Goal: Task Accomplishment & Management: Manage account settings

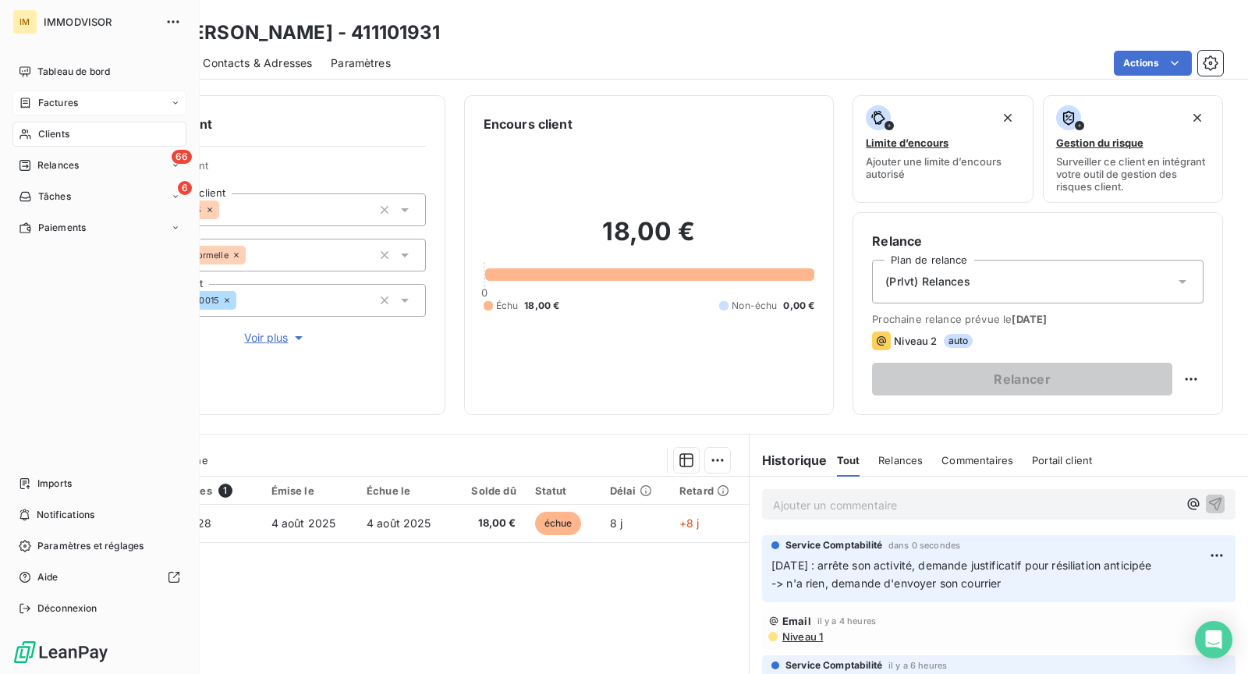
click at [50, 112] on div "Factures" at bounding box center [99, 102] width 174 height 25
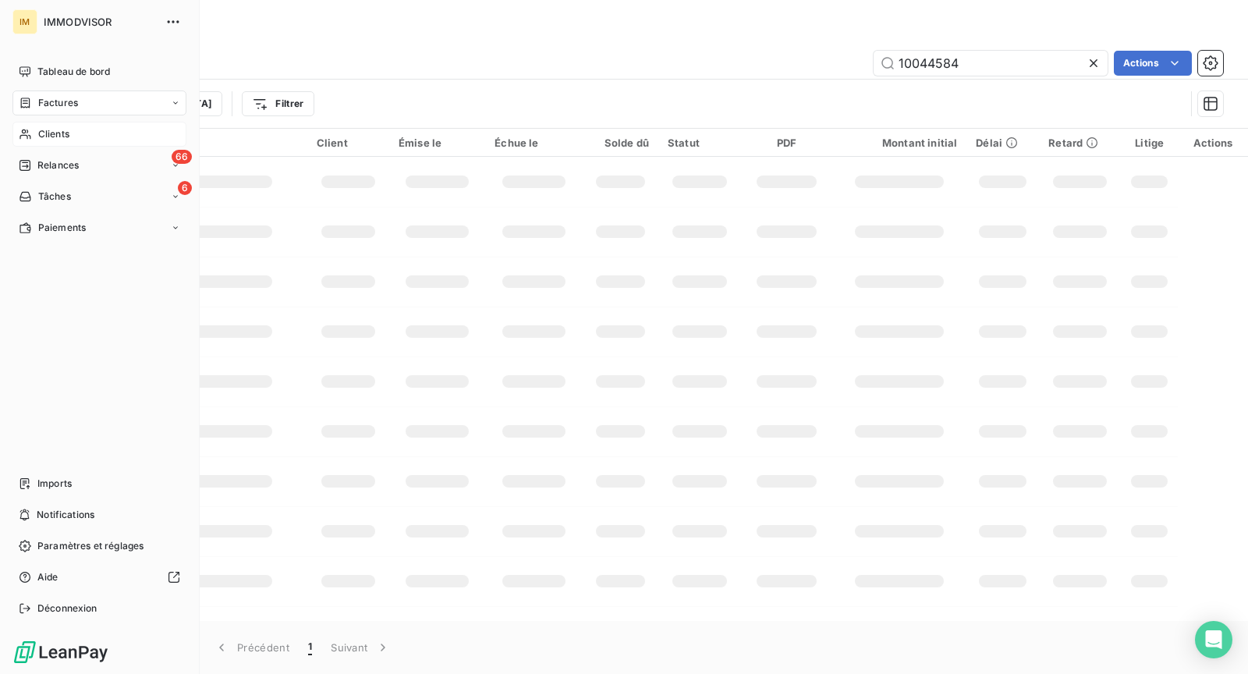
click at [39, 136] on span "Clients" at bounding box center [53, 134] width 31 height 14
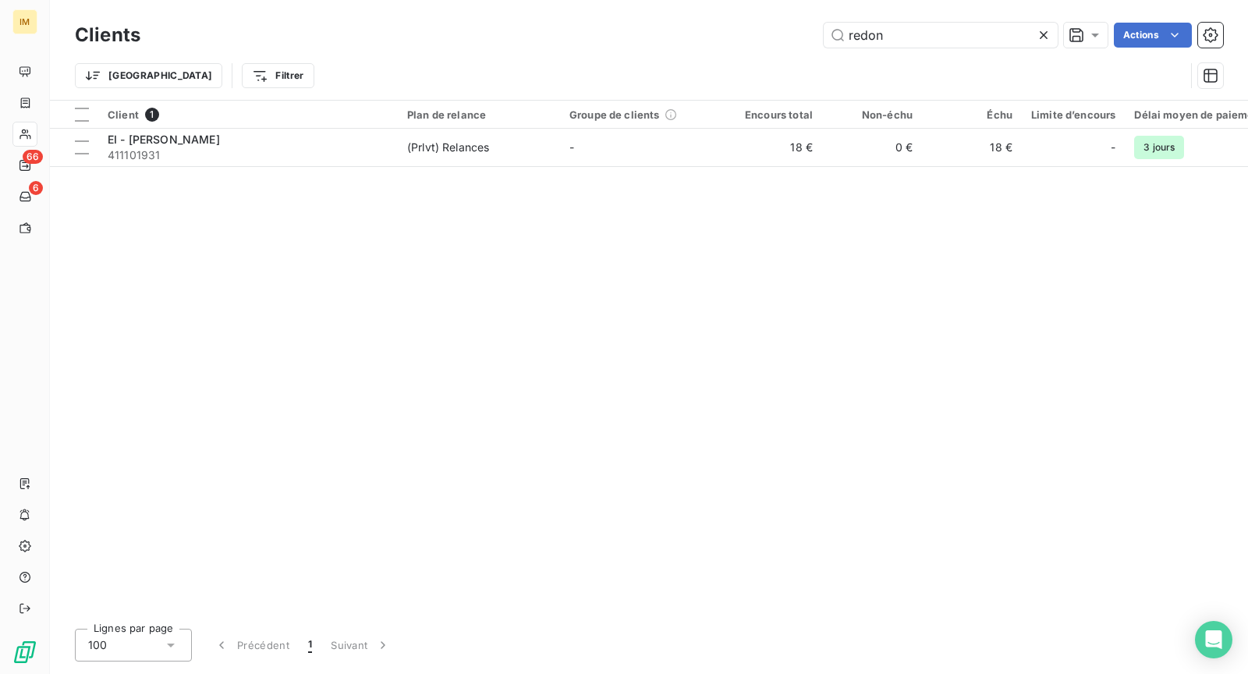
click at [957, 61] on div "Trier Filtrer" at bounding box center [630, 76] width 1110 height 30
click at [928, 33] on input "redon" at bounding box center [941, 35] width 234 height 25
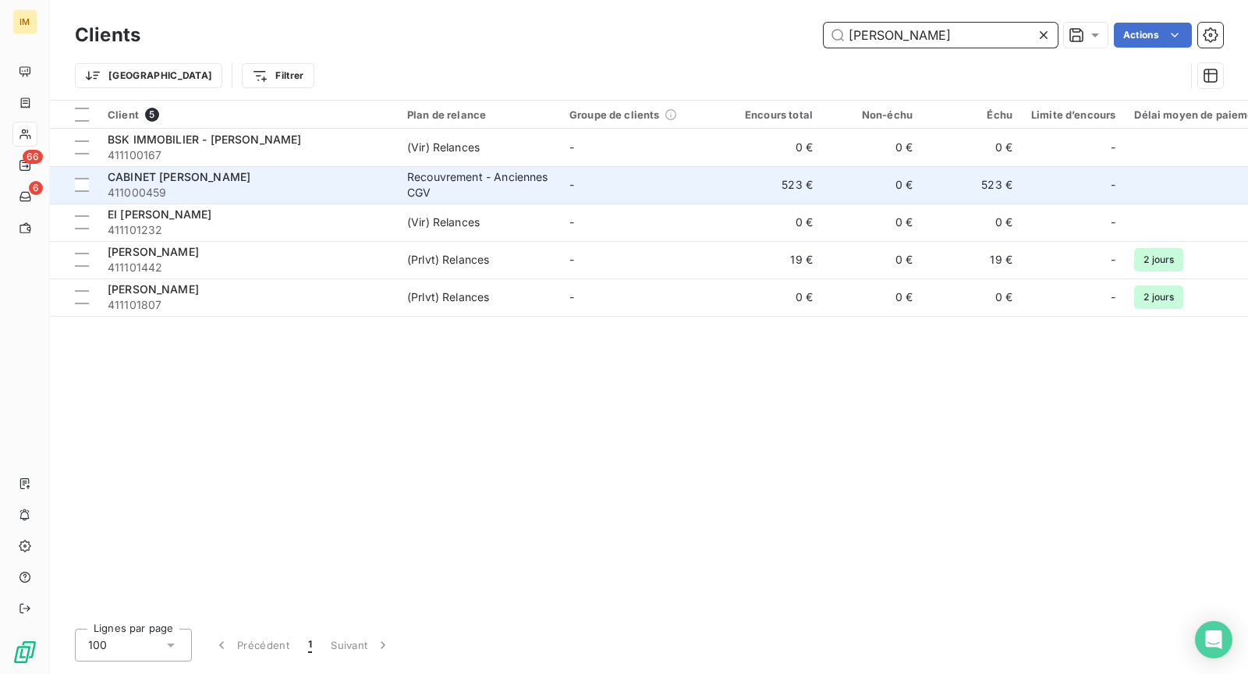
type input "[PERSON_NAME]"
click at [324, 189] on span "411000459" at bounding box center [248, 193] width 281 height 16
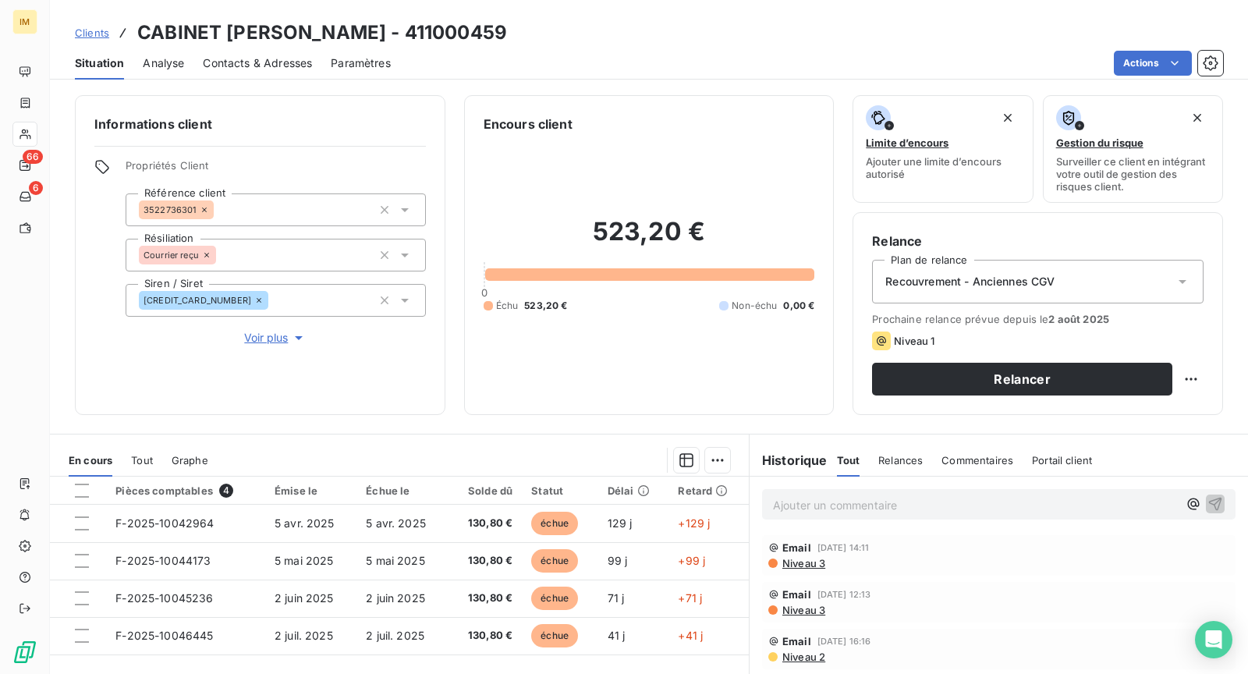
click at [258, 62] on span "Contacts & Adresses" at bounding box center [257, 63] width 109 height 16
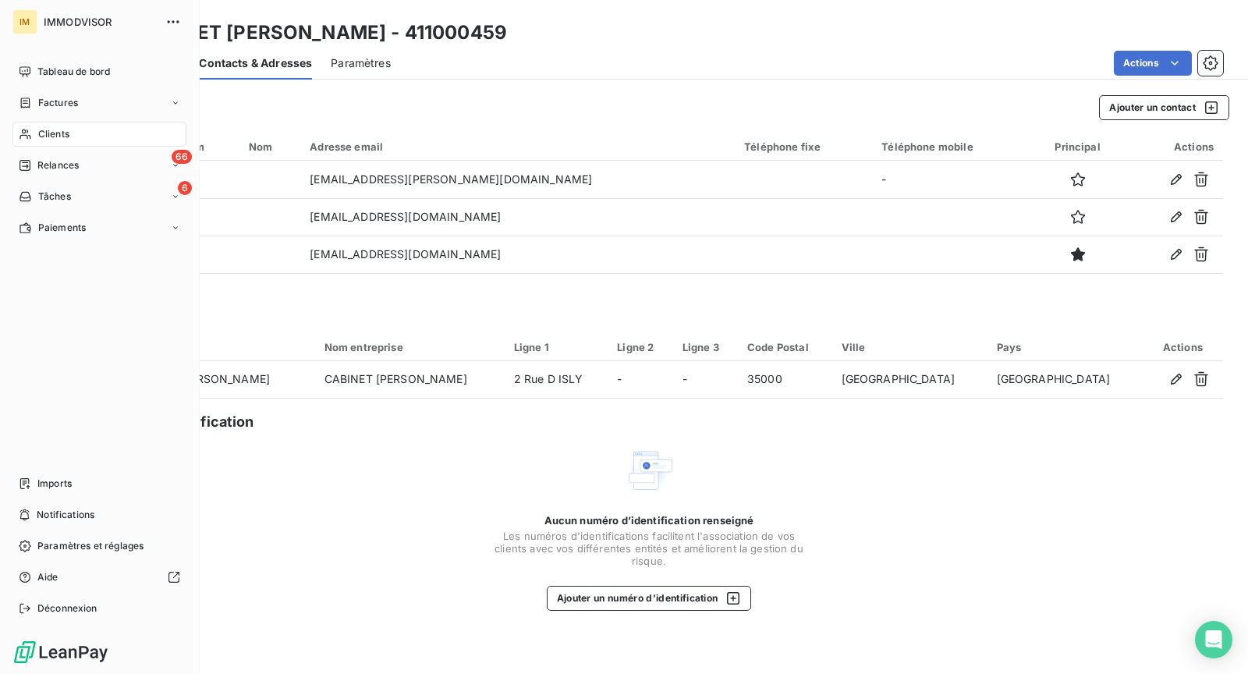
click at [56, 148] on nav "Tableau de bord Factures Clients 66 Relances 6 Tâches Paiements" at bounding box center [99, 149] width 174 height 181
click at [58, 136] on span "Clients" at bounding box center [53, 134] width 31 height 14
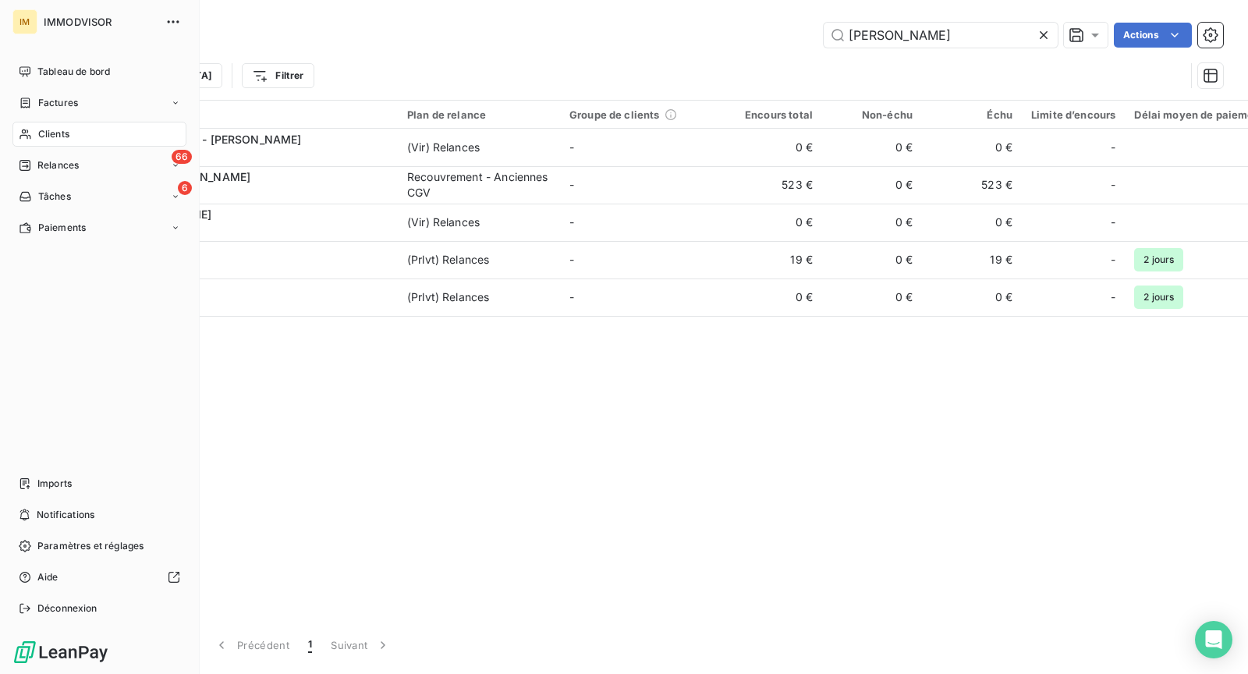
click at [88, 138] on div "Clients" at bounding box center [99, 134] width 174 height 25
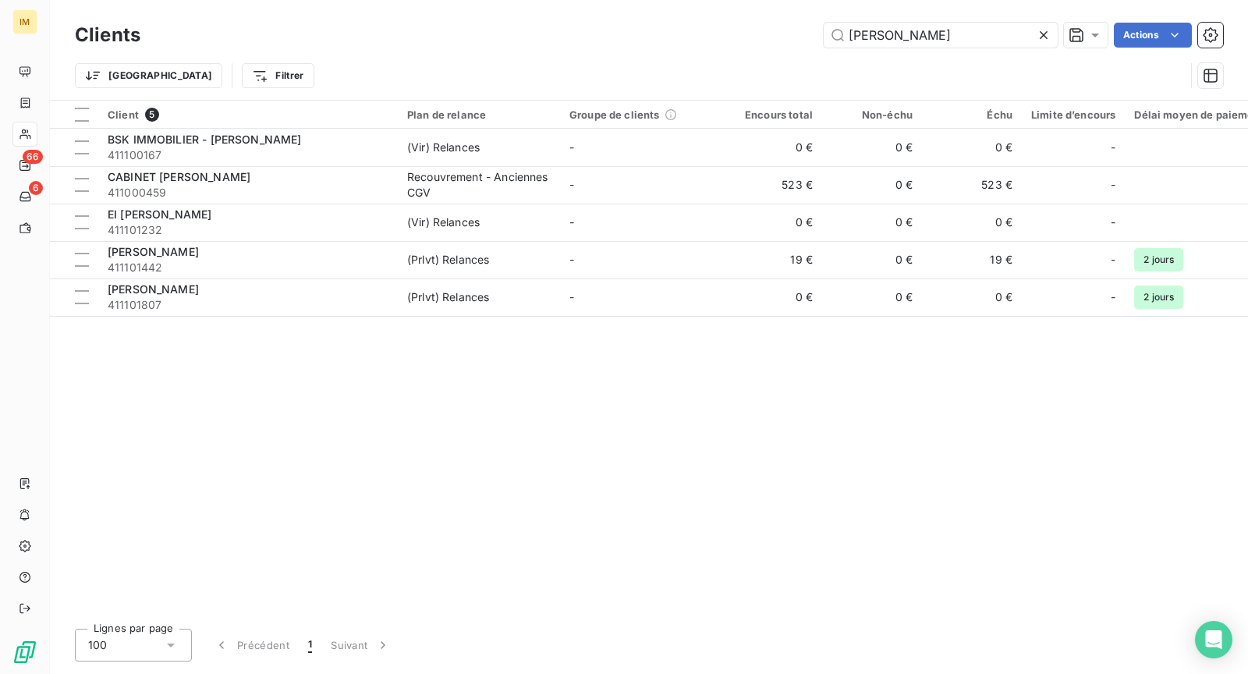
drag, startPoint x: 376, startPoint y: 400, endPoint x: 363, endPoint y: 363, distance: 39.7
click at [379, 396] on div "Client 5 Plan de relance Groupe de clients Encours total Non-échu Échu Limite d…" at bounding box center [649, 359] width 1198 height 516
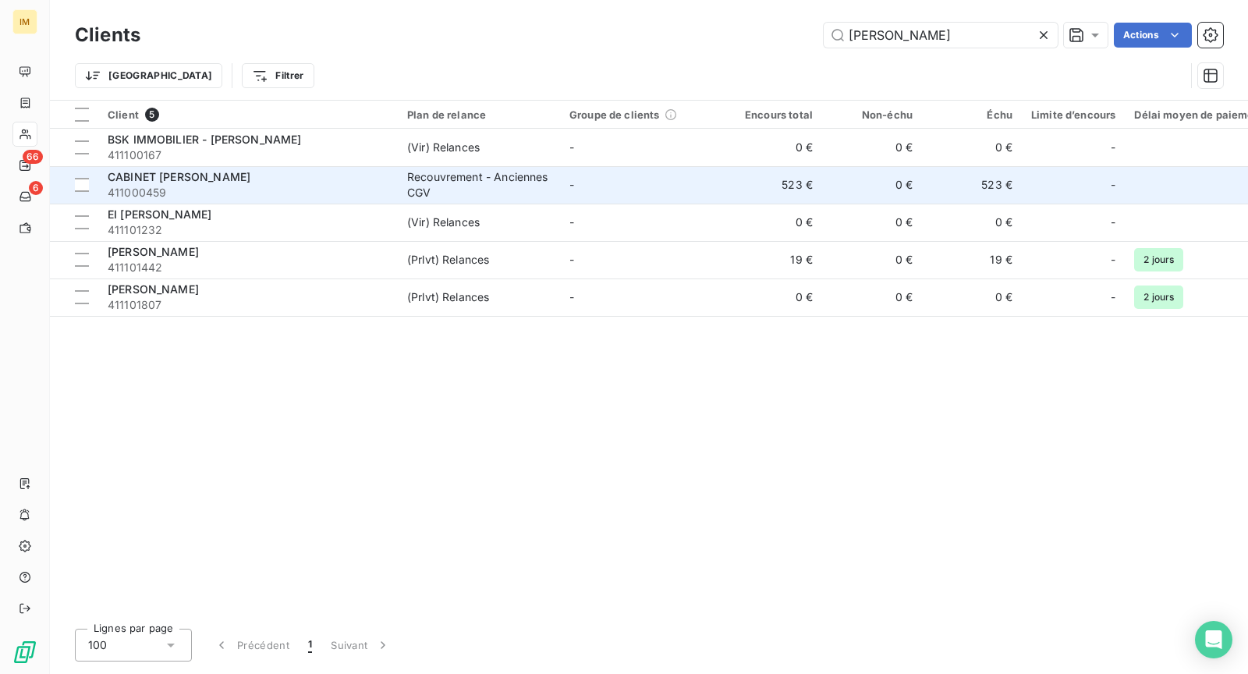
click at [307, 193] on span "411000459" at bounding box center [248, 193] width 281 height 16
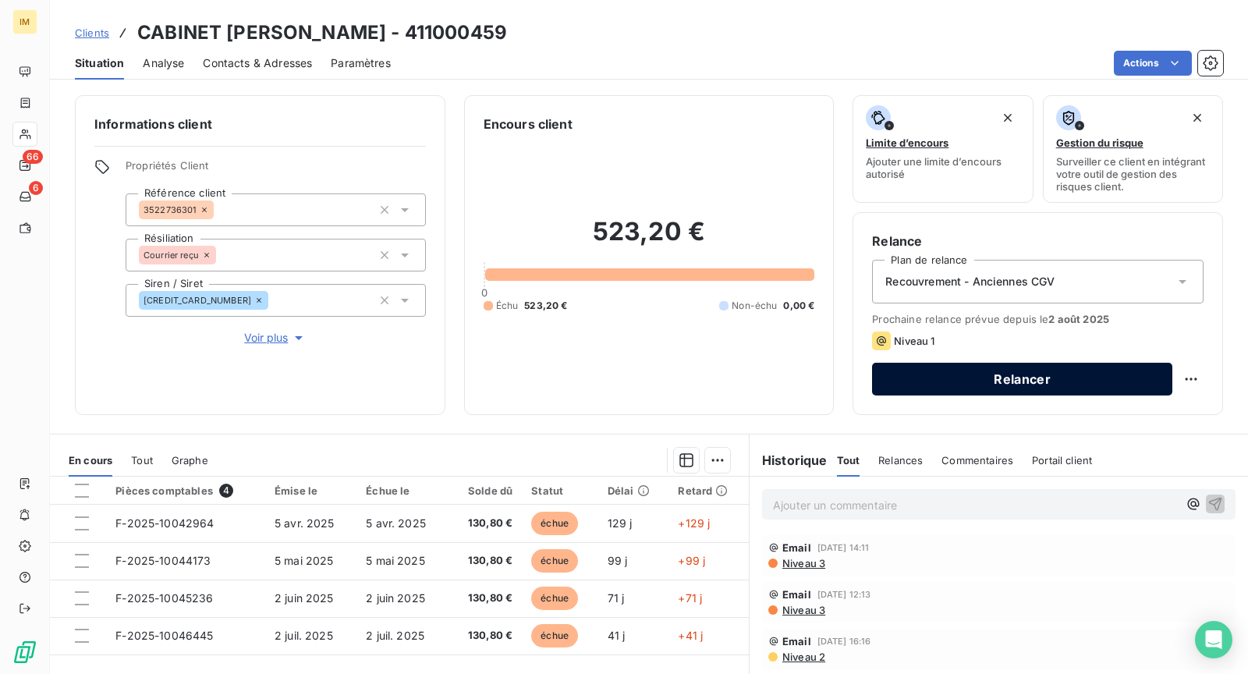
click at [981, 382] on button "Relancer" at bounding box center [1022, 379] width 300 height 33
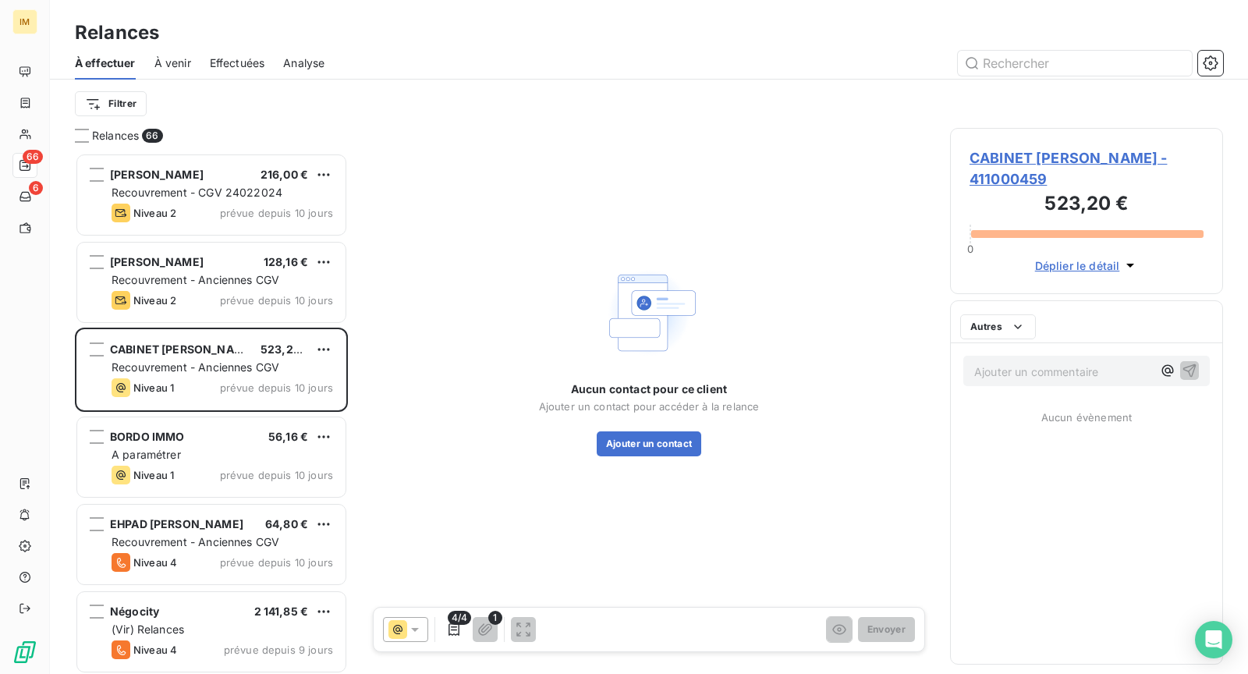
scroll to position [509, 260]
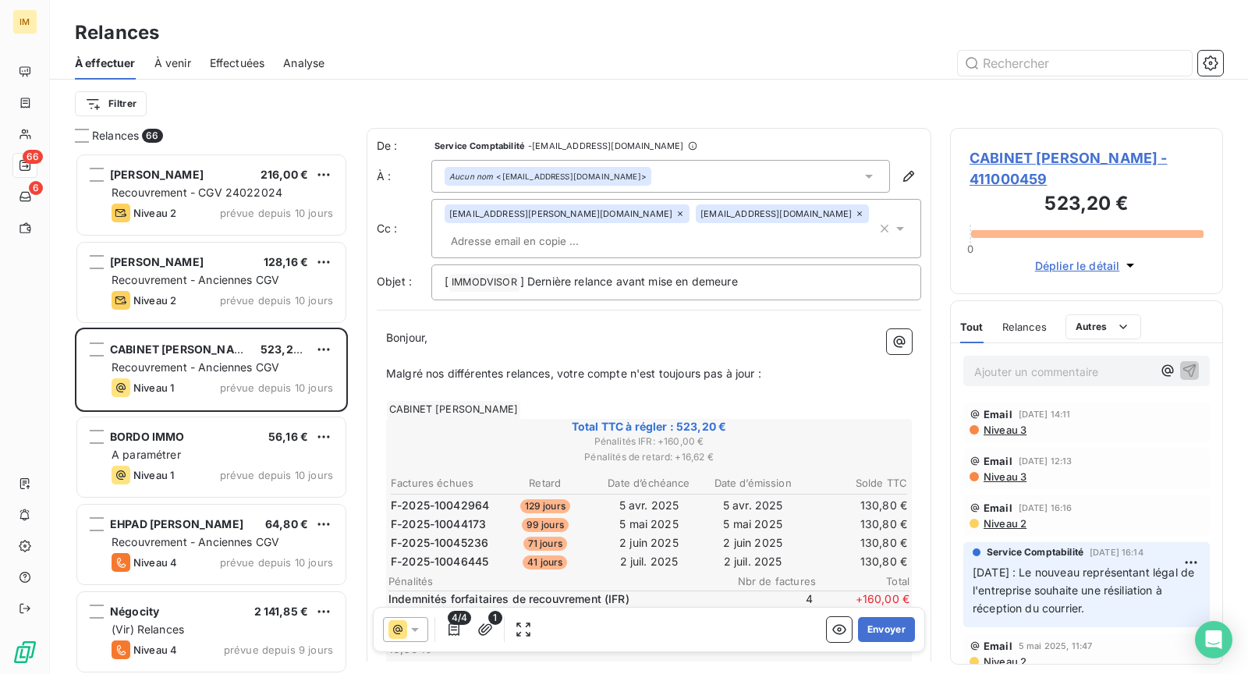
click at [527, 242] on input "text" at bounding box center [535, 240] width 180 height 23
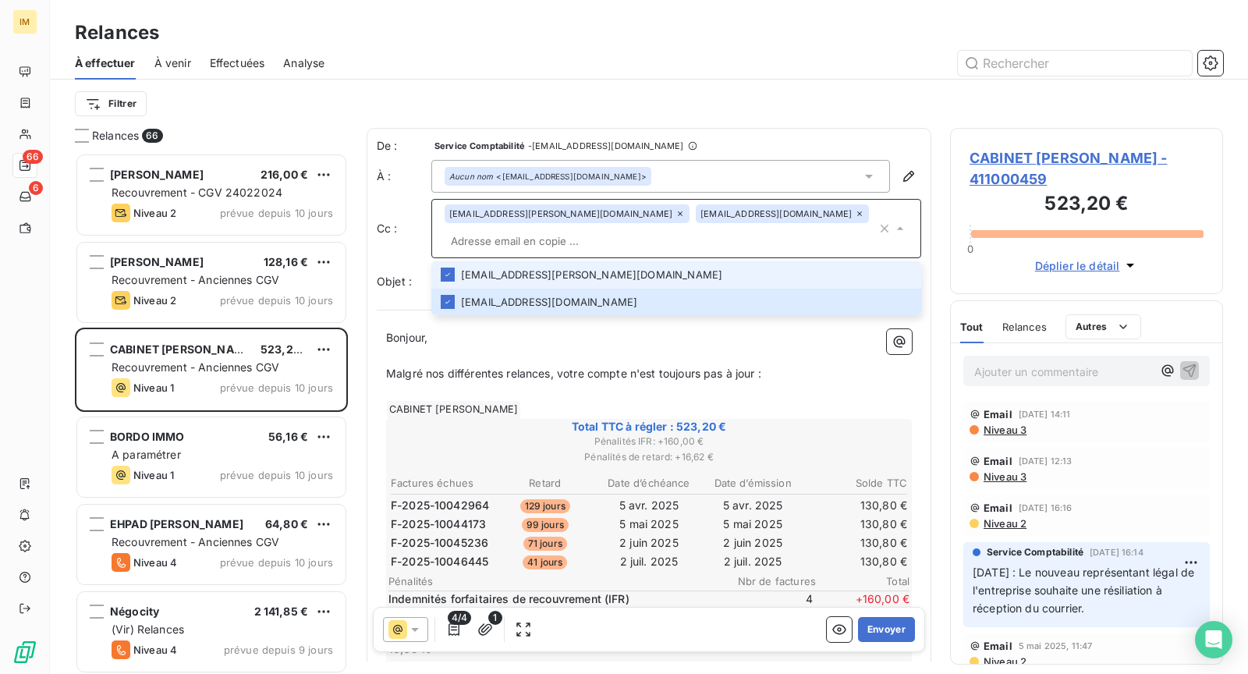
click at [539, 44] on div "Relances" at bounding box center [649, 33] width 1198 height 28
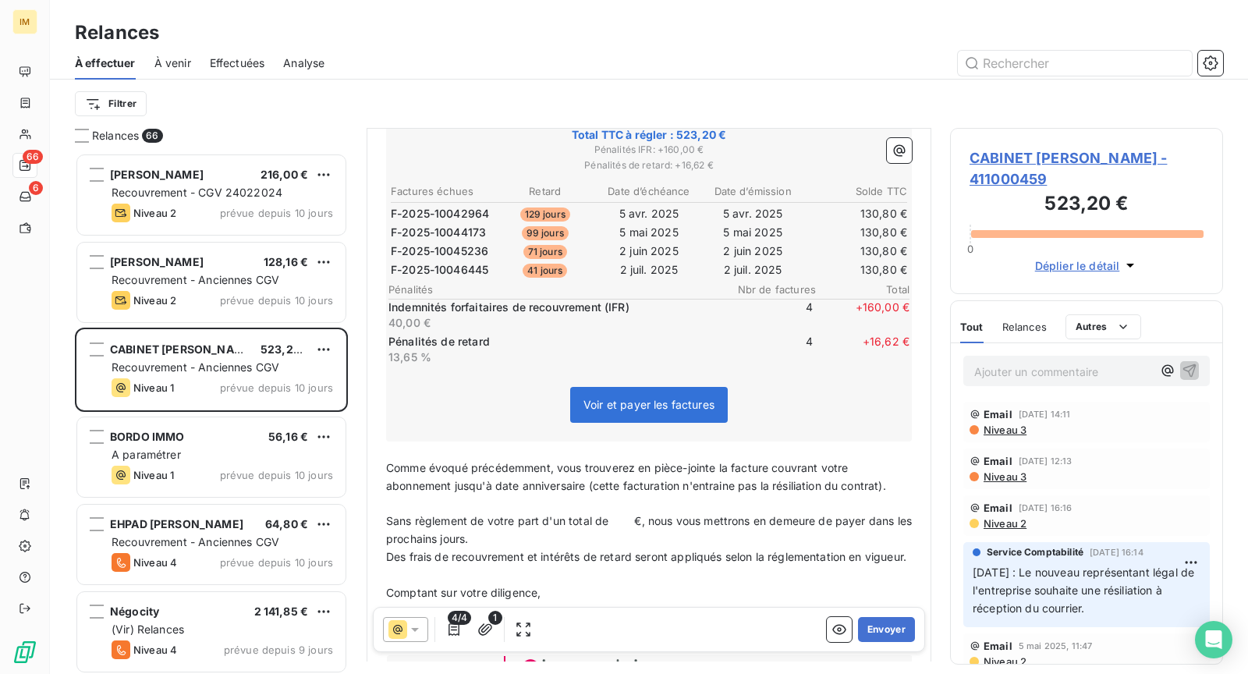
scroll to position [293, 0]
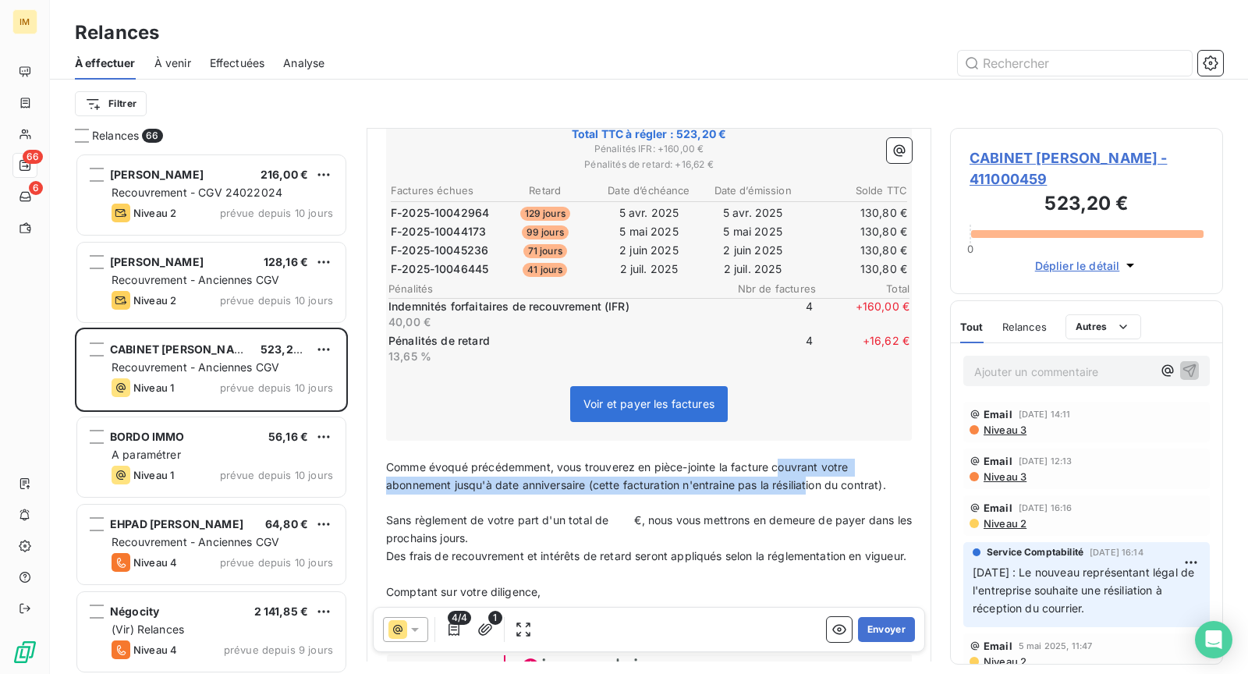
drag, startPoint x: 778, startPoint y: 464, endPoint x: 800, endPoint y: 472, distance: 23.9
click at [807, 473] on span "Comme évoqué précédemment, vous trouverez en pièce-jointe la facture couvrant v…" at bounding box center [636, 475] width 500 height 31
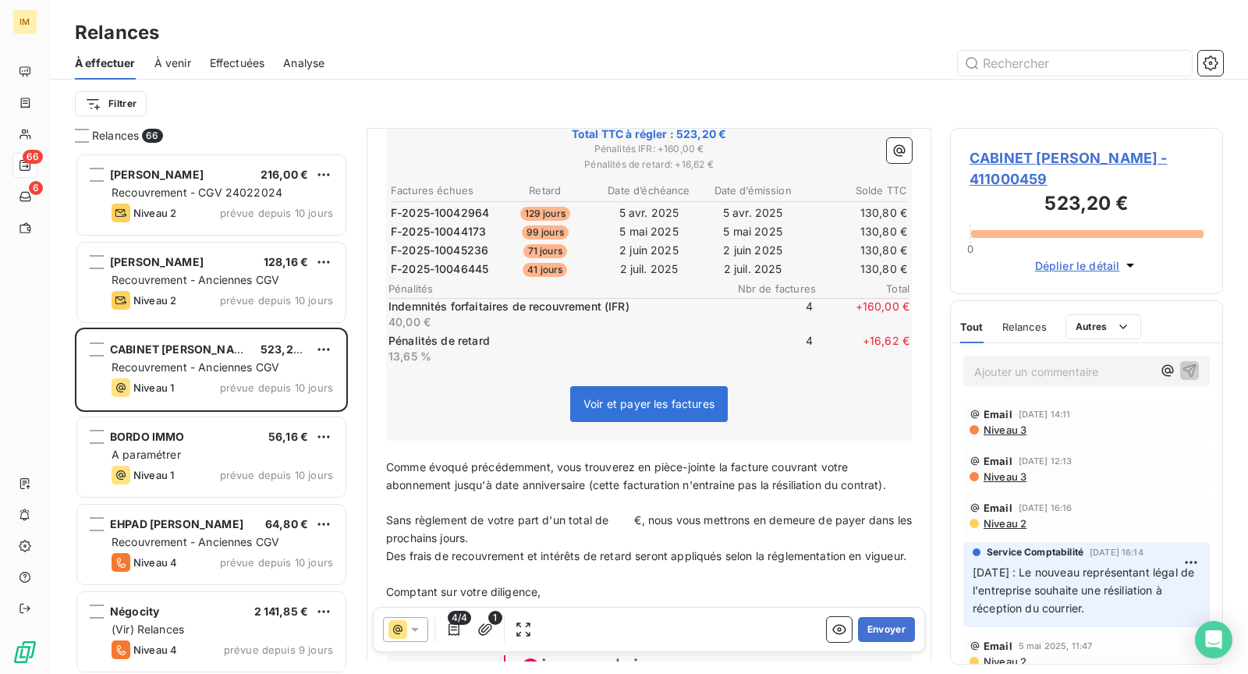
click at [775, 461] on span "Comme évoqué précédemment, vous trouverez en pièce-jointe la facture couvrant v…" at bounding box center [636, 475] width 500 height 31
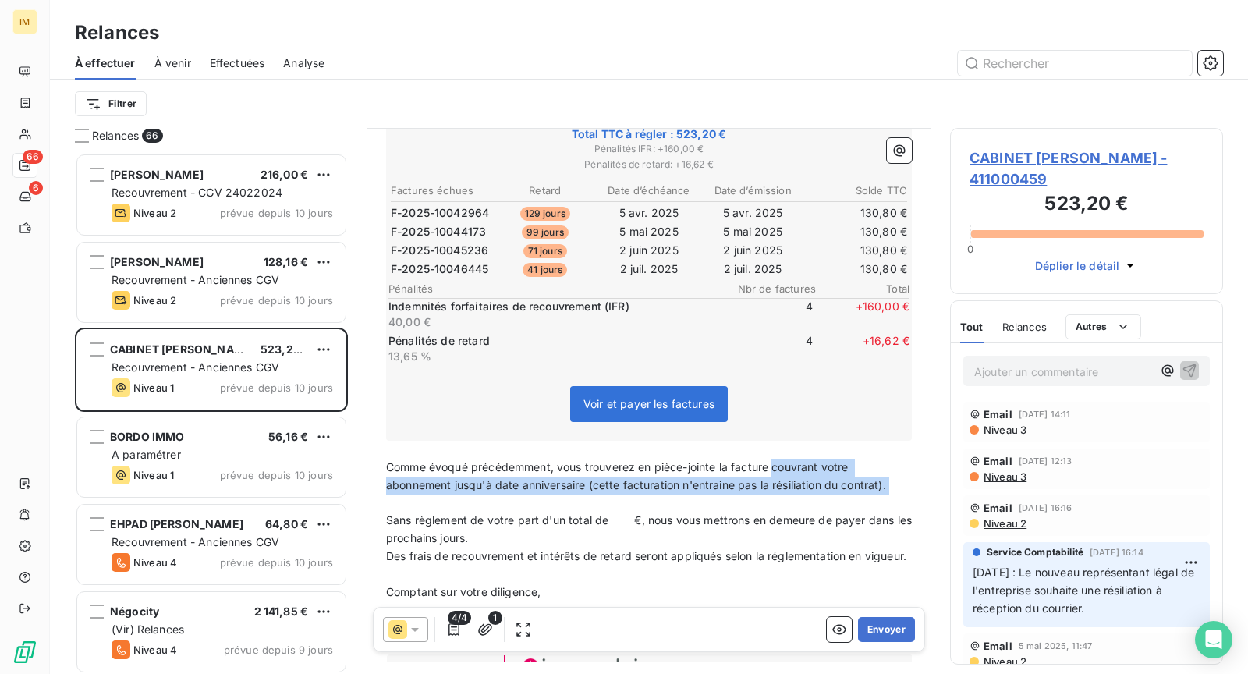
drag, startPoint x: 783, startPoint y: 464, endPoint x: 888, endPoint y: 491, distance: 108.0
click at [888, 491] on div "Bonjour, ﻿ Malgré nos différentes relances, votre compte n'est toujours pas à j…" at bounding box center [649, 432] width 526 height 791
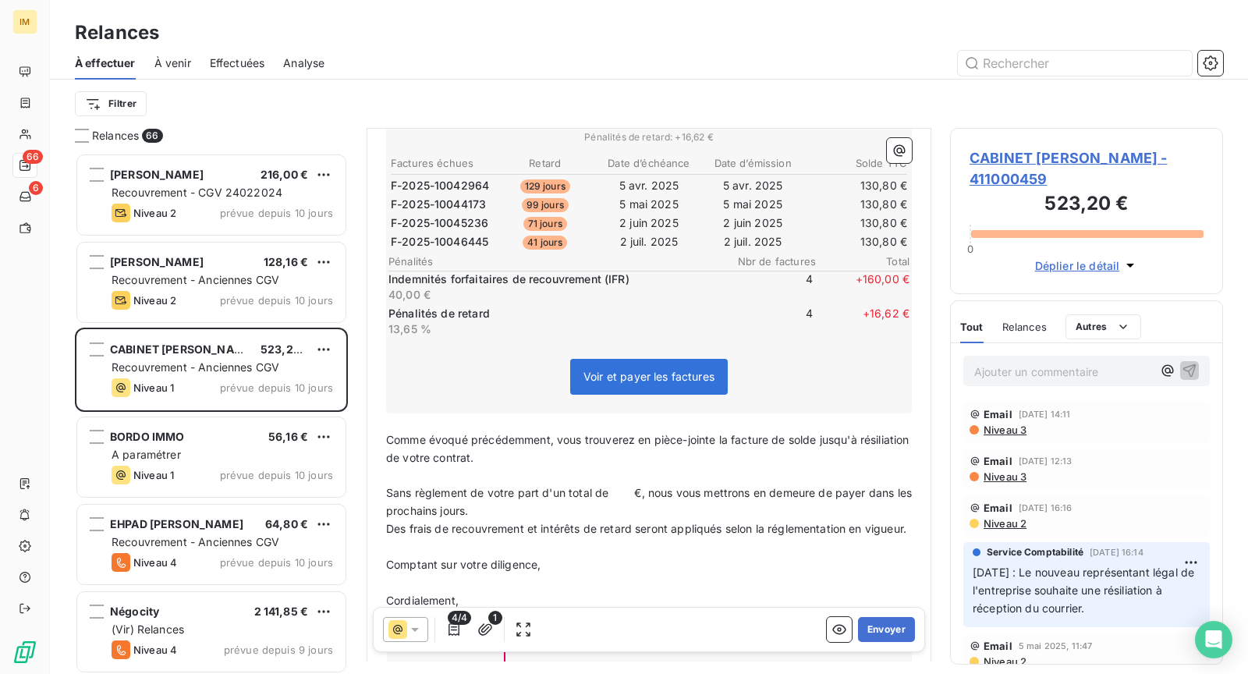
scroll to position [321, 0]
drag, startPoint x: 632, startPoint y: 488, endPoint x: 613, endPoint y: 495, distance: 20.3
click at [610, 490] on span "Sans règlement de votre part d'un total de €, nous vous mettrons en demeure de …" at bounding box center [650, 500] width 529 height 31
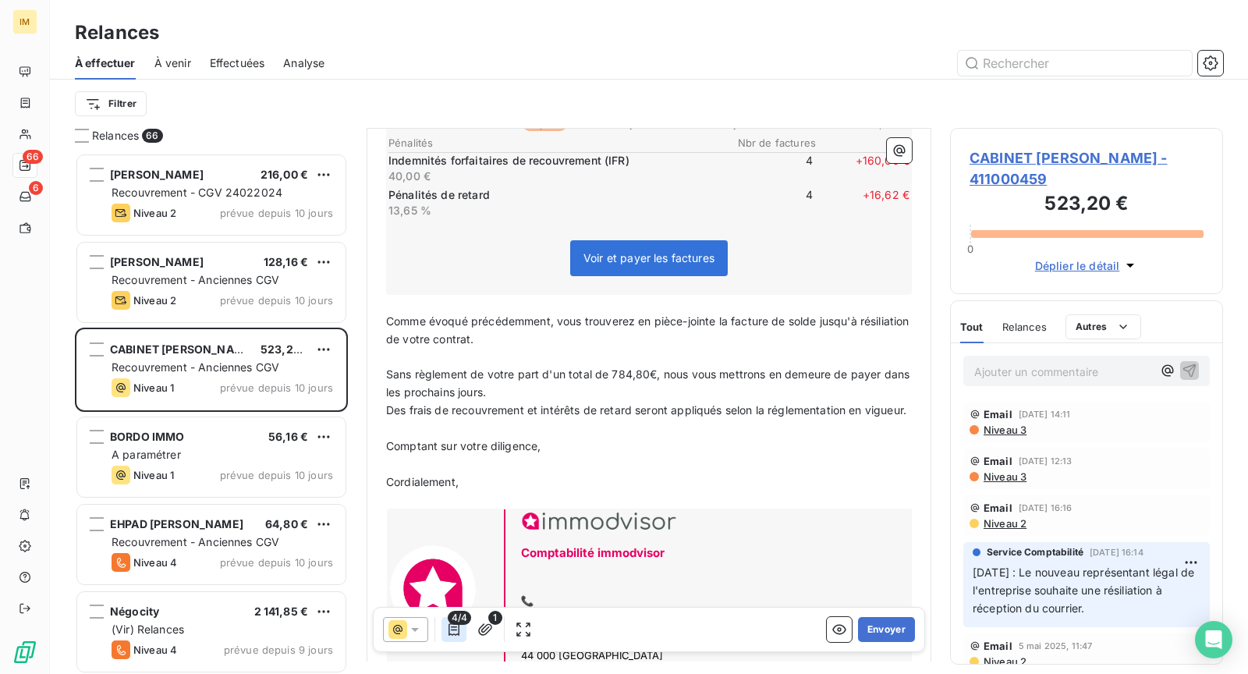
scroll to position [456, 0]
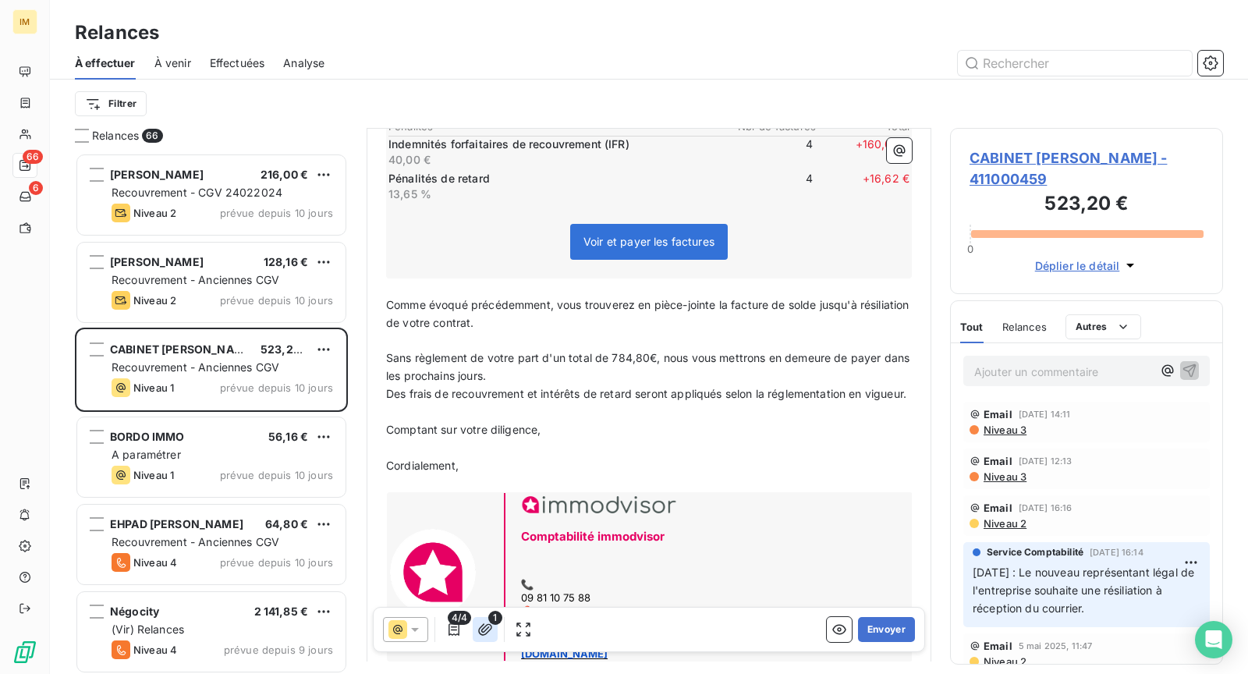
click at [480, 629] on icon "button" at bounding box center [485, 629] width 14 height 12
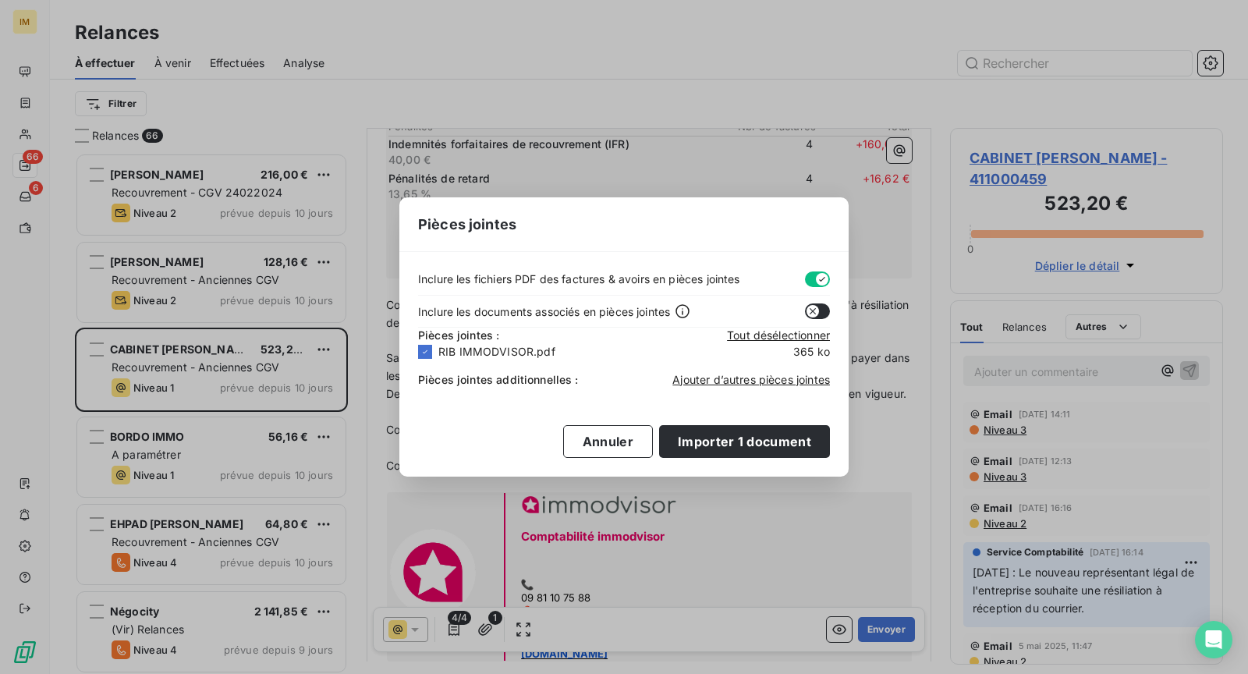
click at [736, 385] on div "Ajouter d’autres pièces jointes" at bounding box center [751, 380] width 158 height 16
click at [736, 380] on span "Ajouter d’autres pièces jointes" at bounding box center [751, 379] width 158 height 13
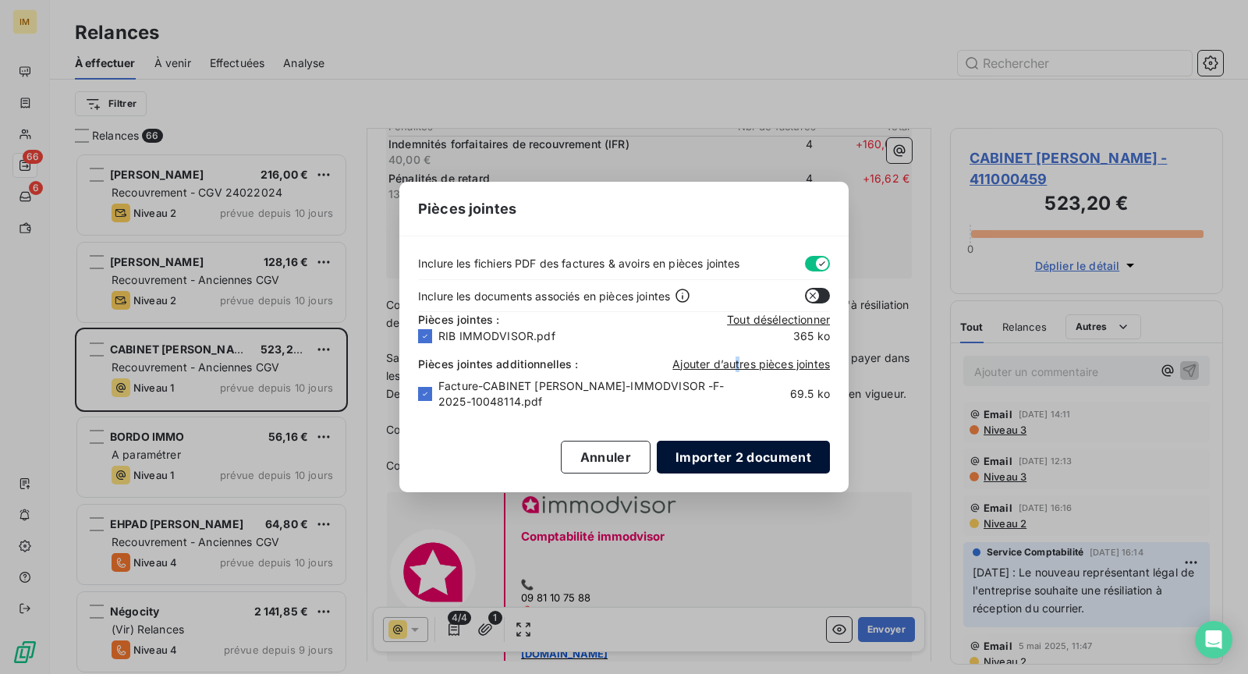
click at [757, 458] on button "Importer 2 document" at bounding box center [743, 457] width 173 height 33
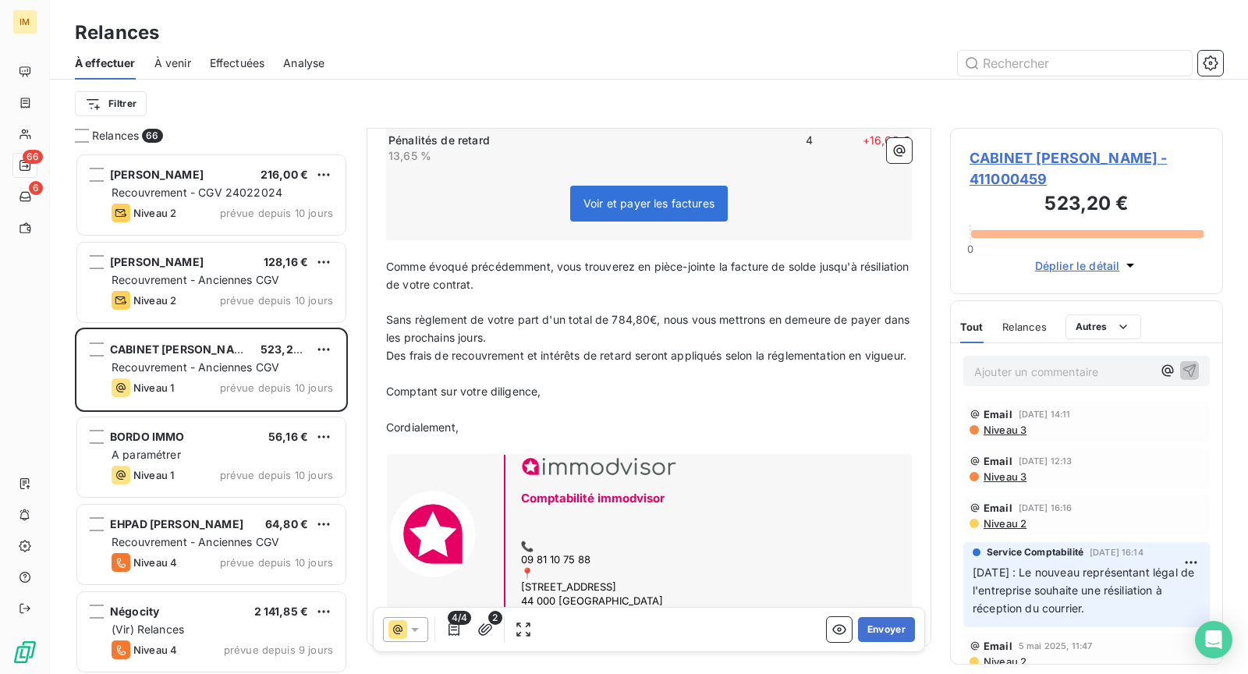
scroll to position [554, 0]
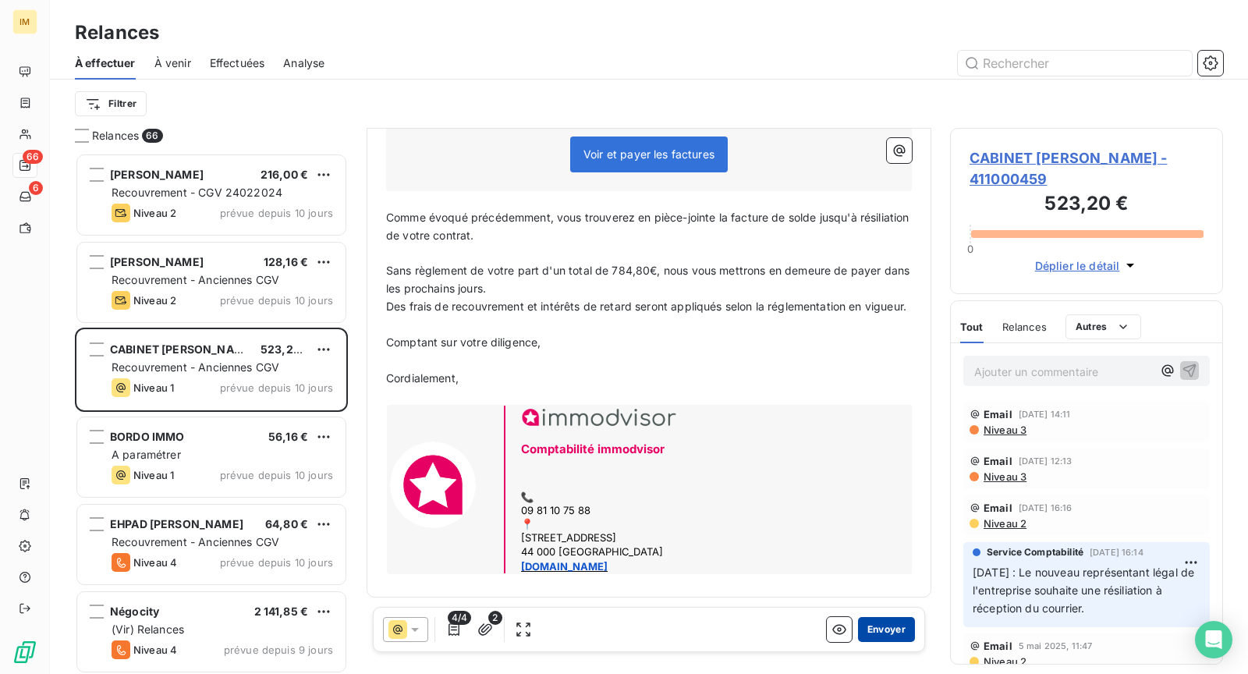
click at [860, 631] on button "Envoyer" at bounding box center [886, 629] width 57 height 25
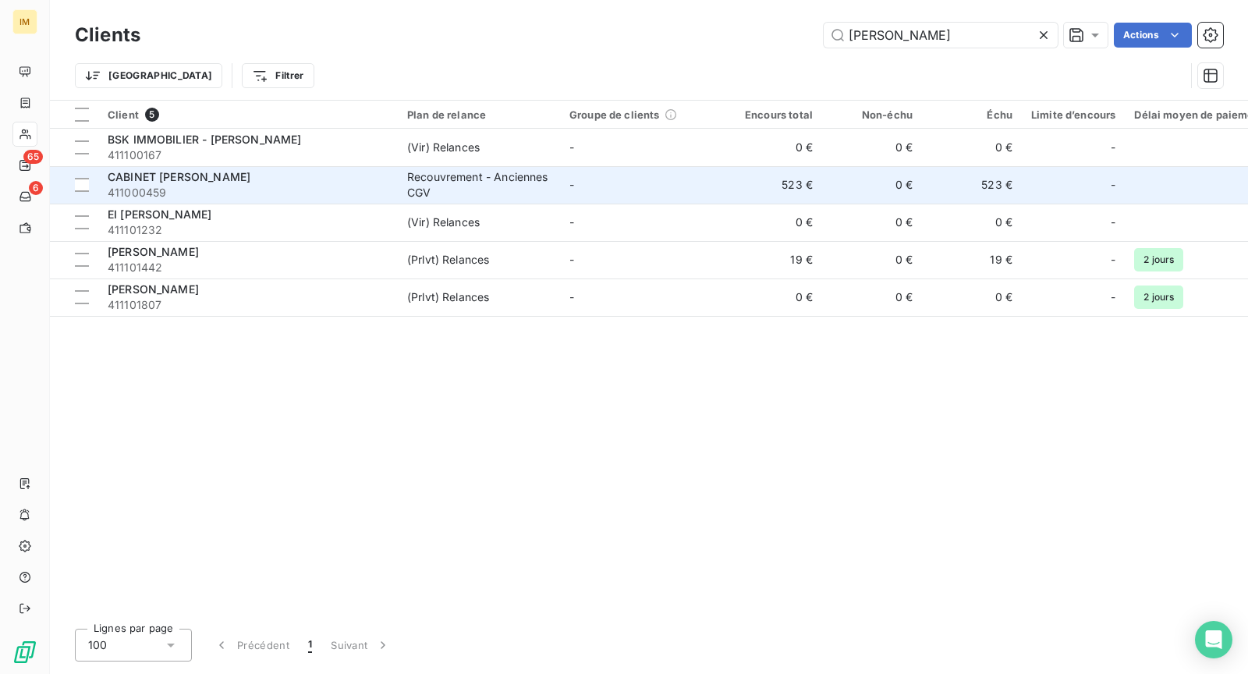
click at [303, 179] on div "CABINET [PERSON_NAME]" at bounding box center [248, 177] width 281 height 16
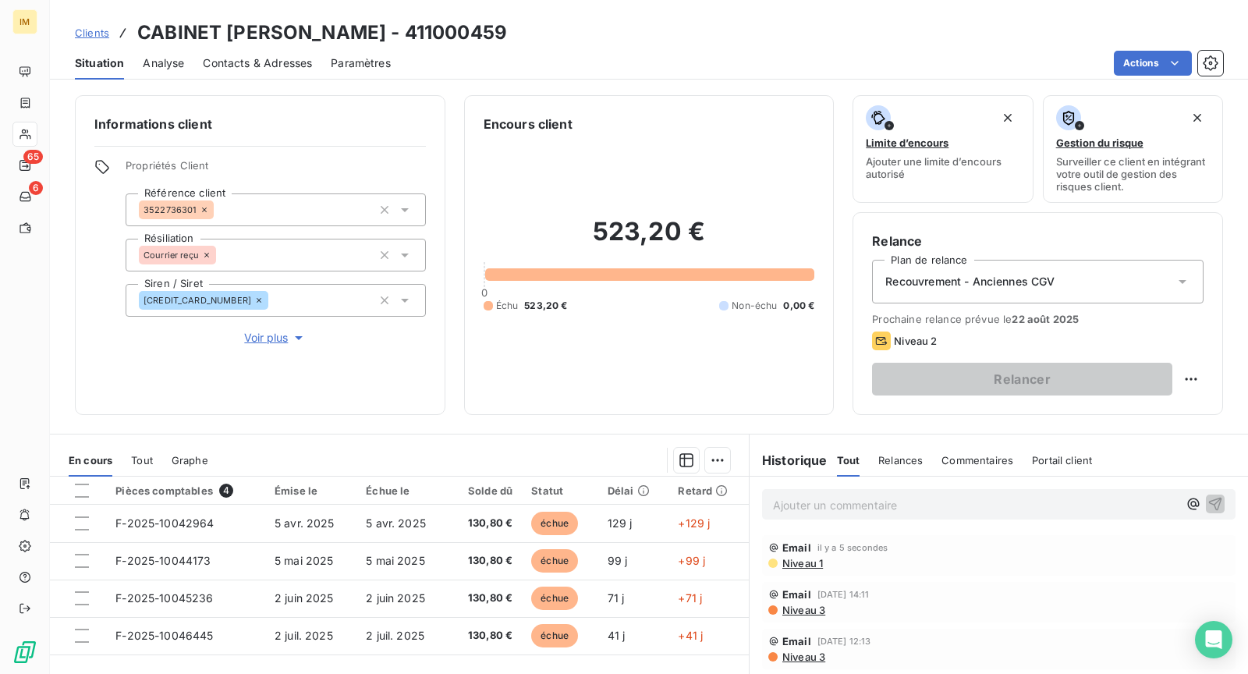
drag, startPoint x: 272, startPoint y: 342, endPoint x: 293, endPoint y: 362, distance: 28.7
click at [273, 342] on span "Voir plus" at bounding box center [275, 338] width 62 height 16
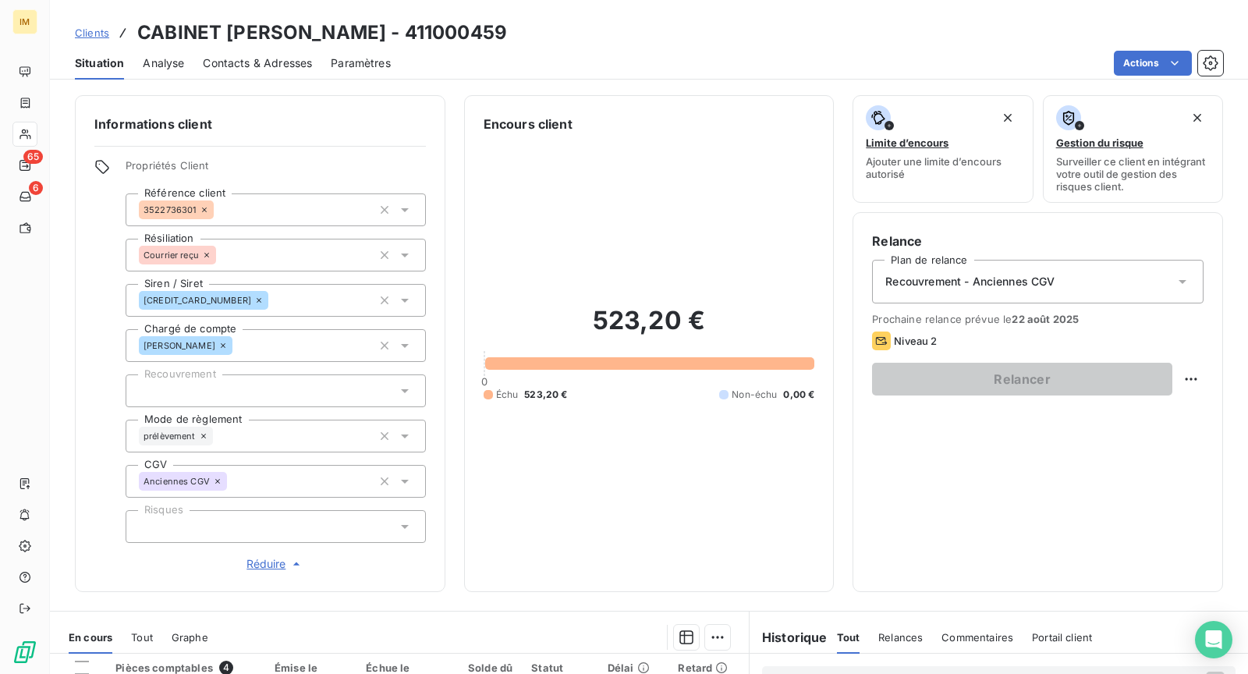
drag, startPoint x: 281, startPoint y: 389, endPoint x: 291, endPoint y: 398, distance: 13.3
click at [282, 389] on div at bounding box center [276, 390] width 300 height 33
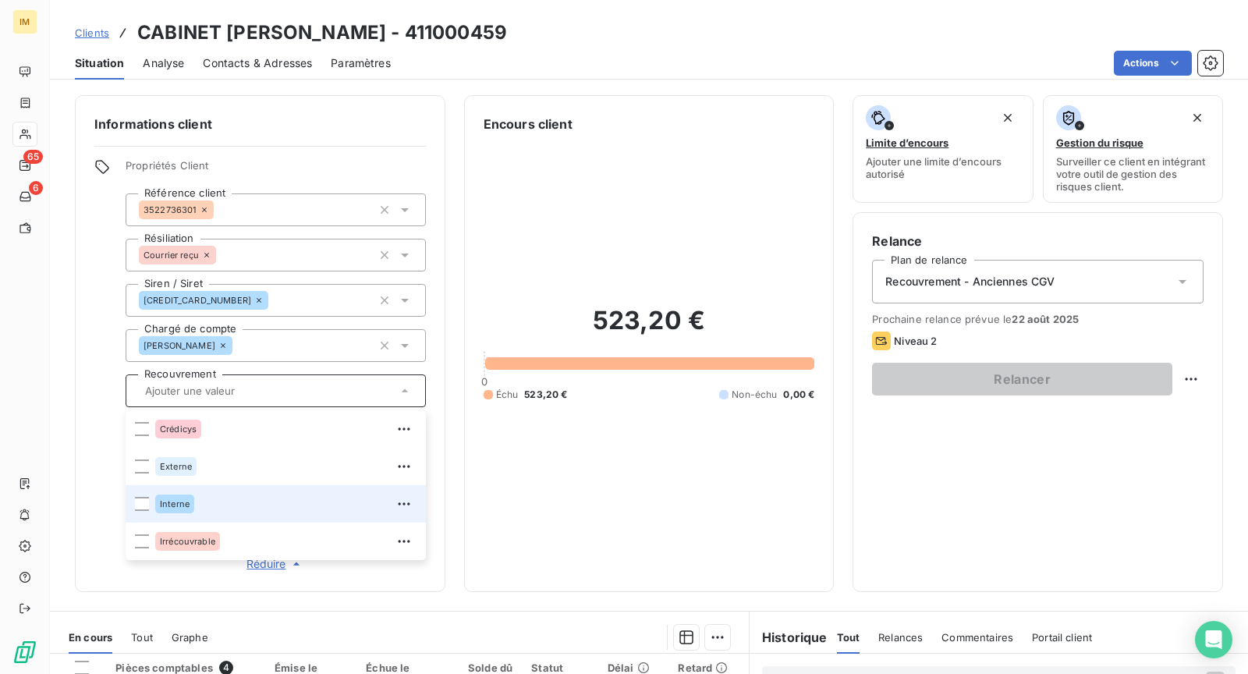
click at [207, 498] on div "Interne" at bounding box center [285, 503] width 261 height 25
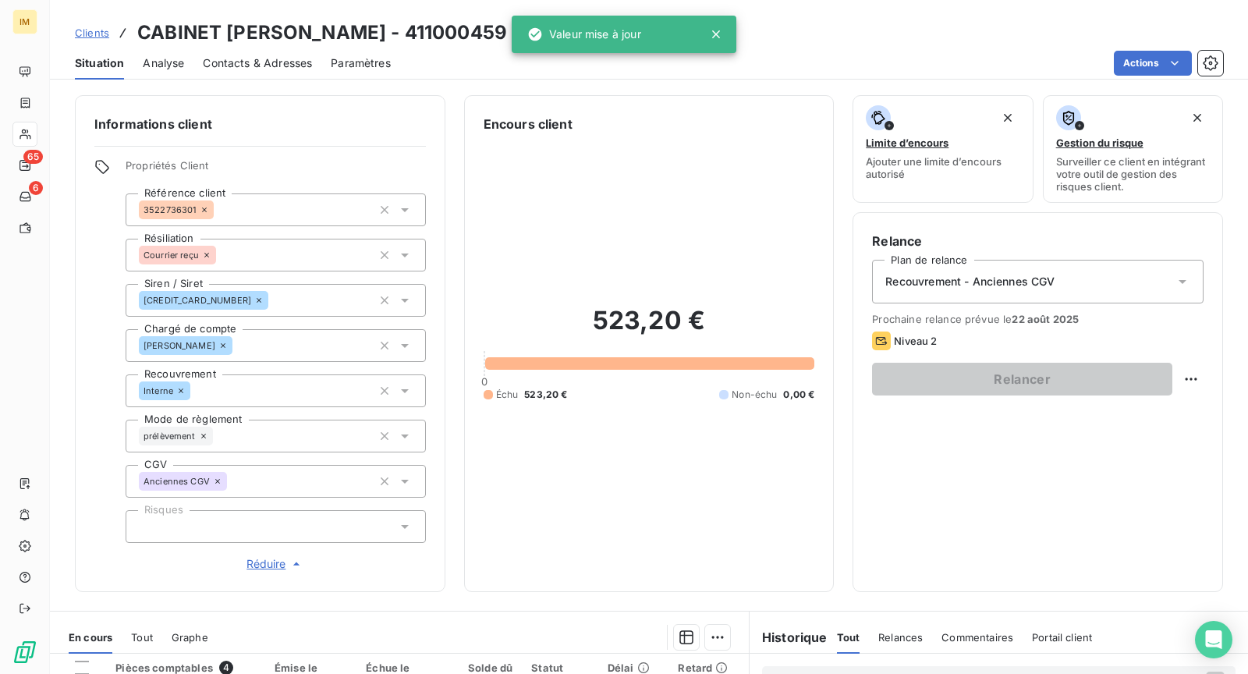
click at [84, 378] on div "Informations client Propriétés Client Référence client 3522736301 Résiliation C…" at bounding box center [260, 343] width 371 height 497
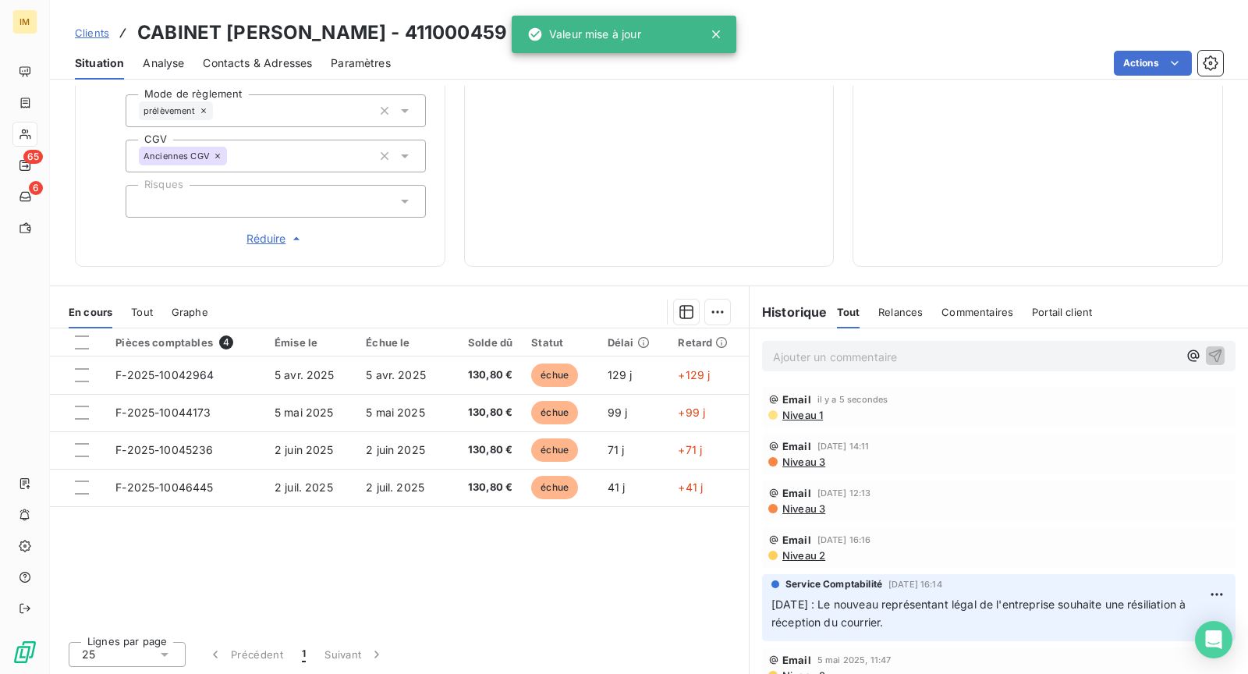
click at [801, 409] on span "Niveau 1" at bounding box center [802, 415] width 42 height 12
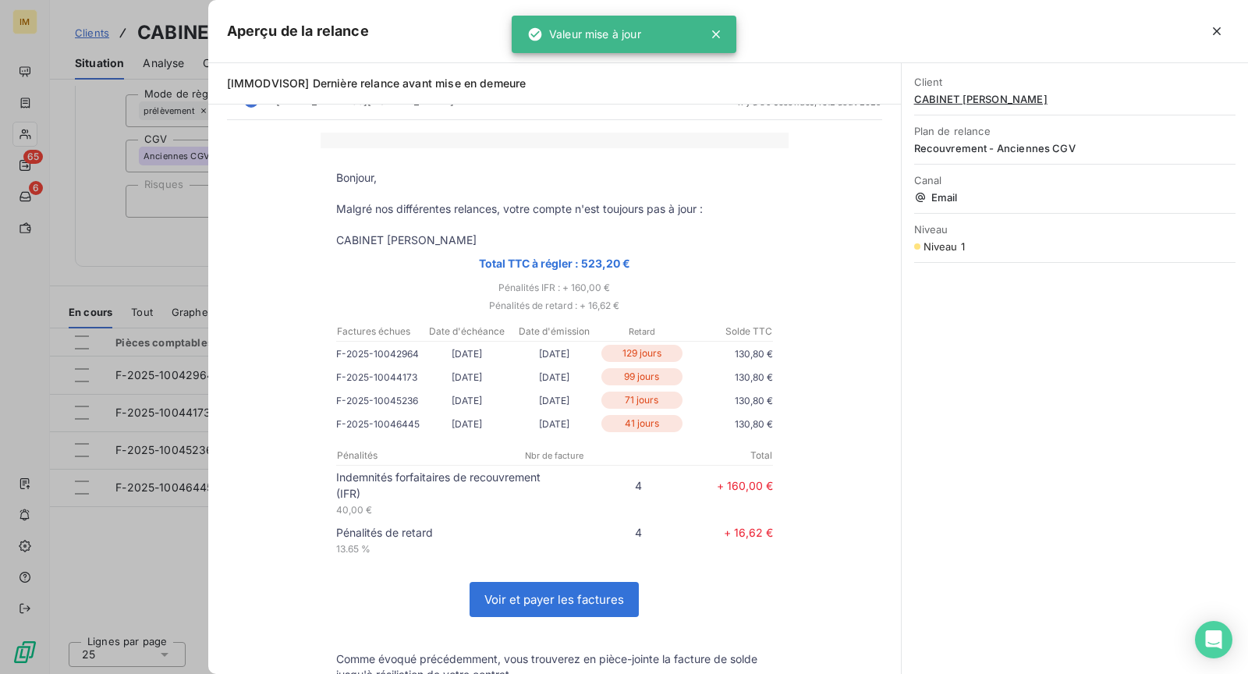
scroll to position [0, 0]
